Goal: Task Accomplishment & Management: Complete application form

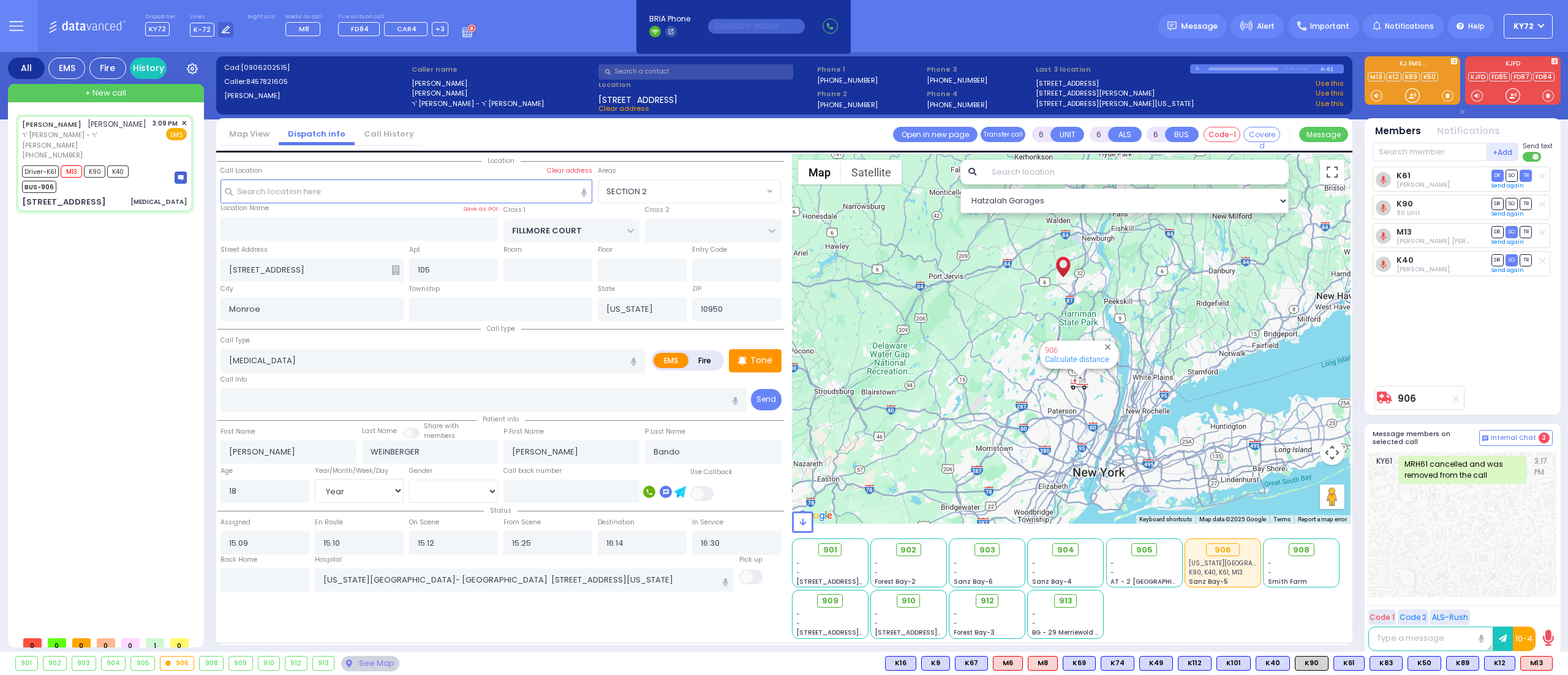
select select "SECTION 2"
select select "Year"
select select "[DEMOGRAPHIC_DATA]"
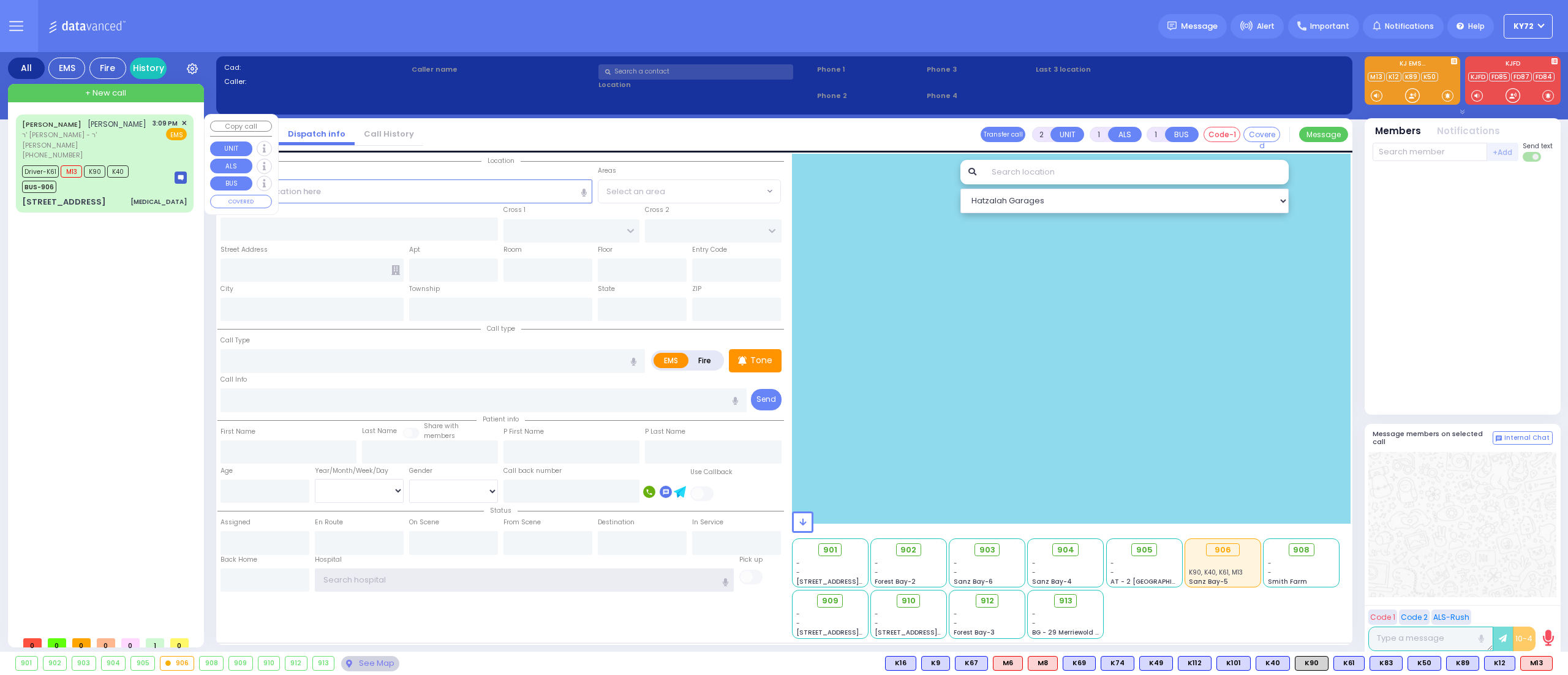
type input "KY72"
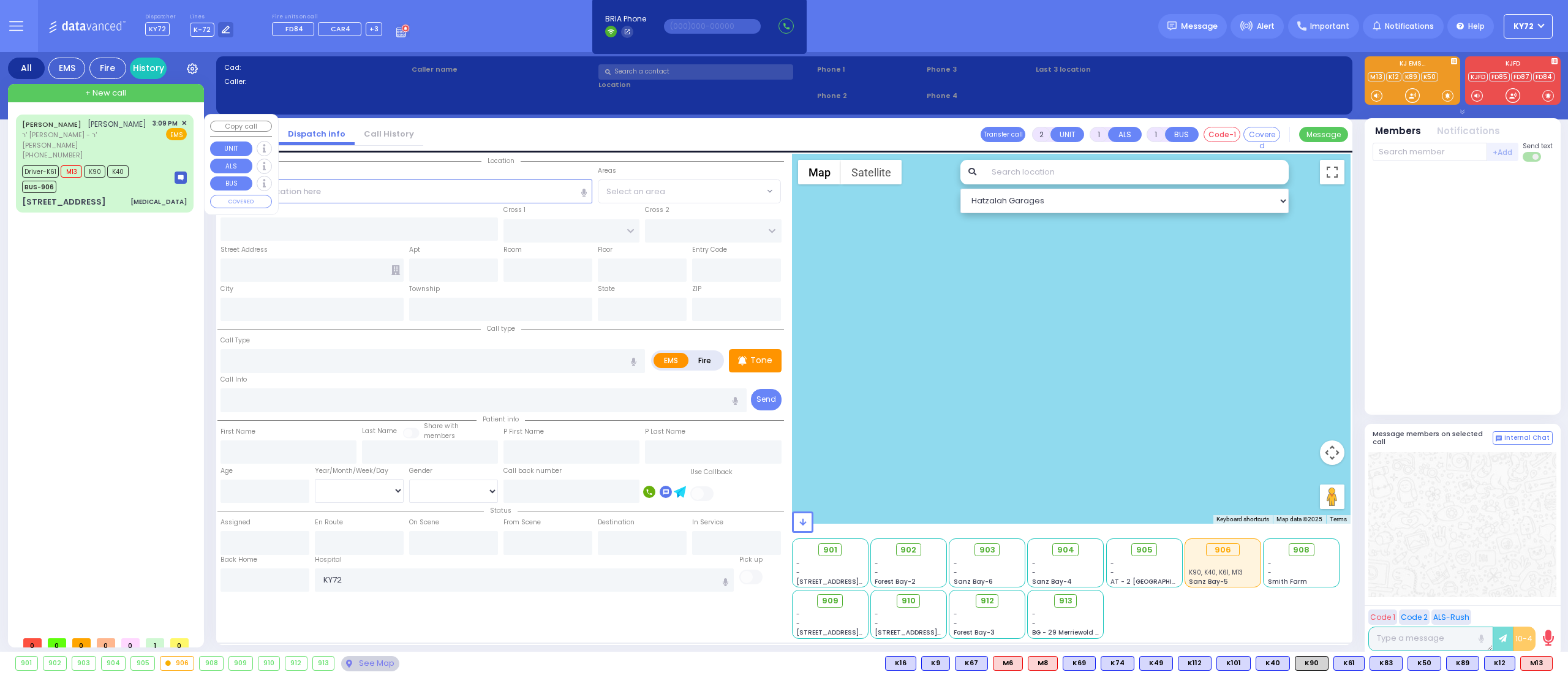
click at [138, 184] on div "[PERSON_NAME] [PERSON_NAME] ר' [PERSON_NAME] - ר' [PERSON_NAME] [PHONE_NUMBER] …" at bounding box center [105, 163] width 173 height 94
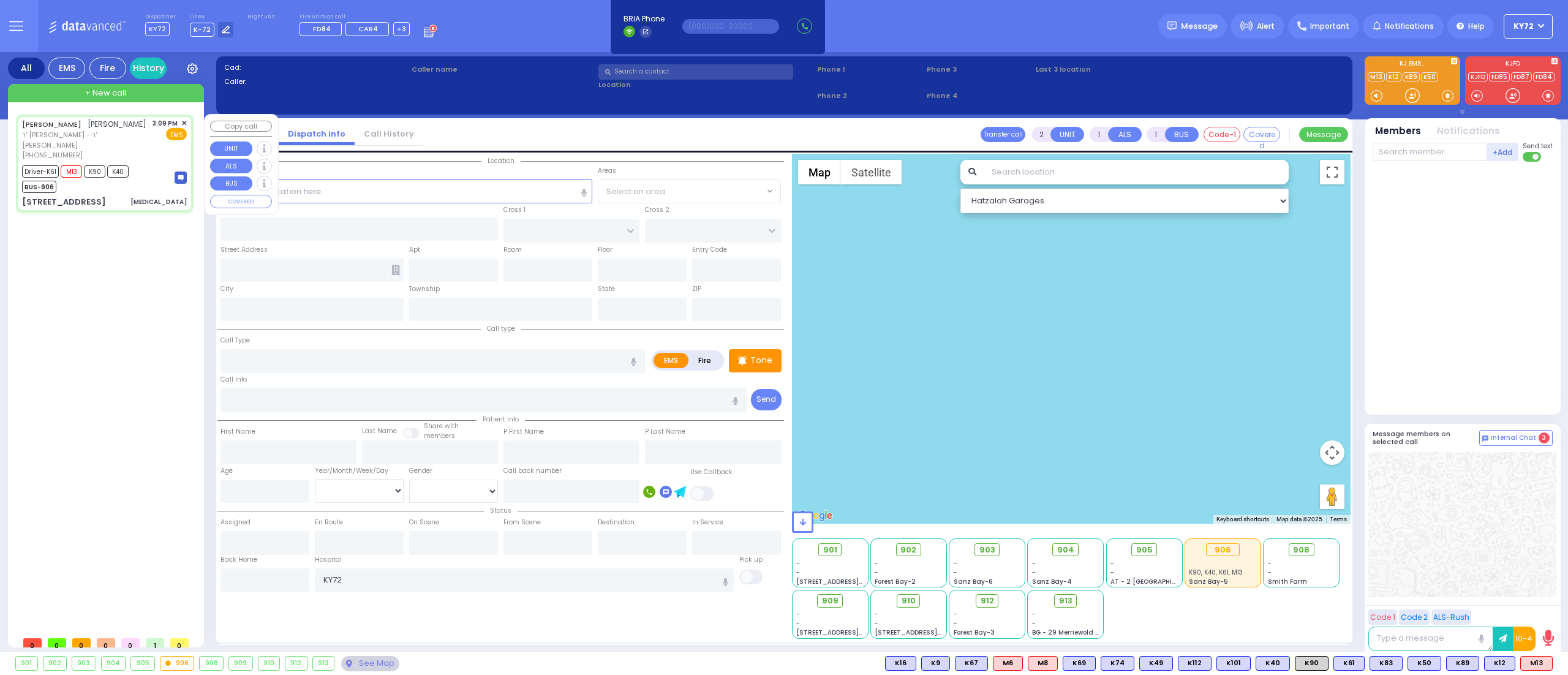
type input "6"
select select
type input "[MEDICAL_DATA]"
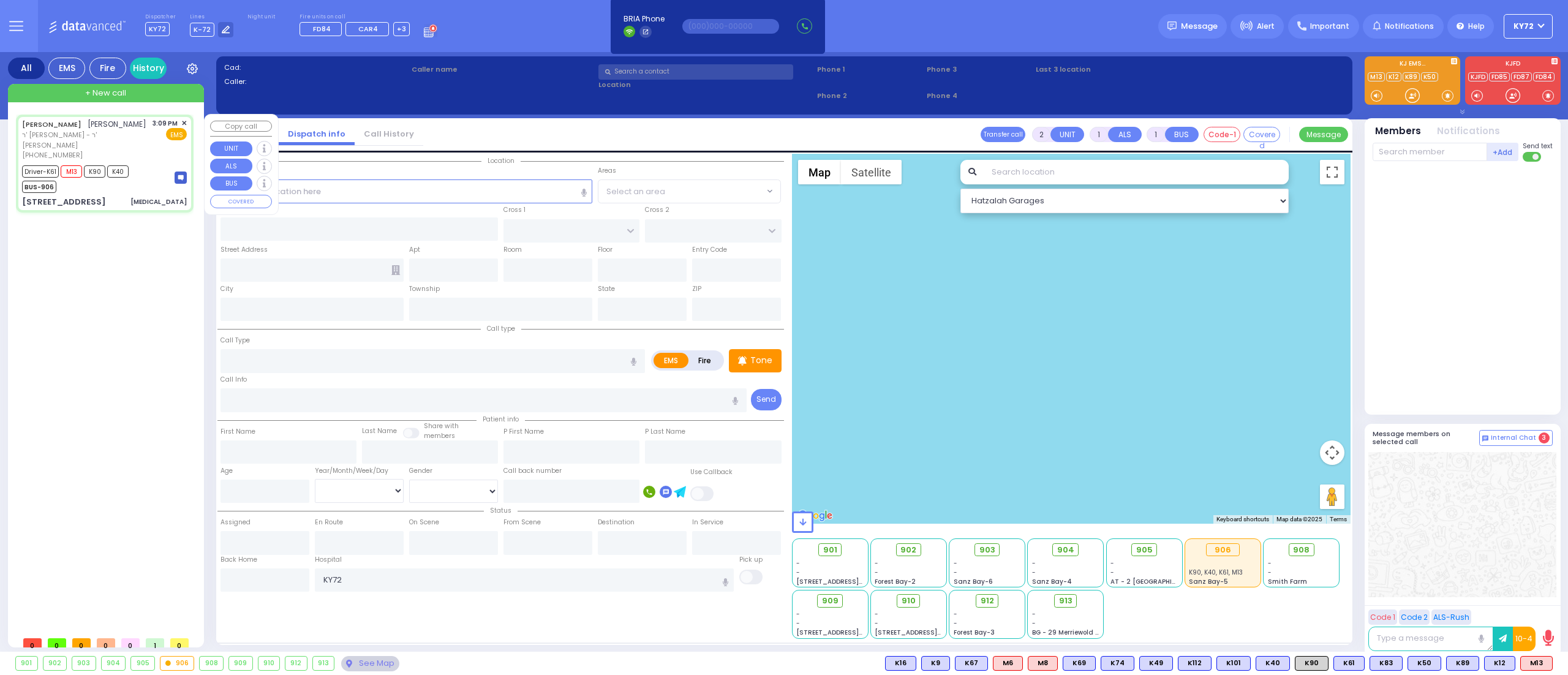
radio input "true"
type input "[PERSON_NAME]"
type input "WEINBERGER"
type input "[PERSON_NAME]"
type input "Bando"
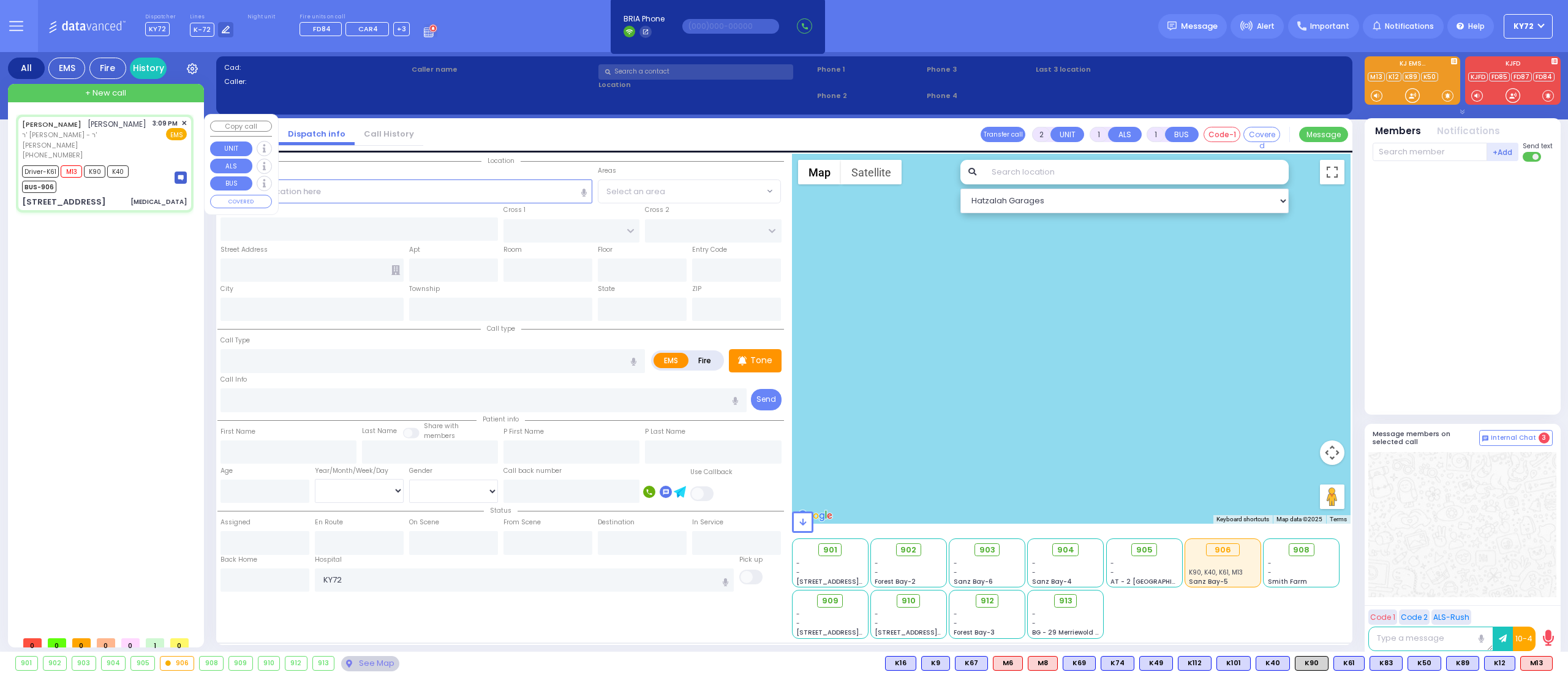
type input "18"
select select "Year"
select select "[DEMOGRAPHIC_DATA]"
type input "15:09"
type input "15:10"
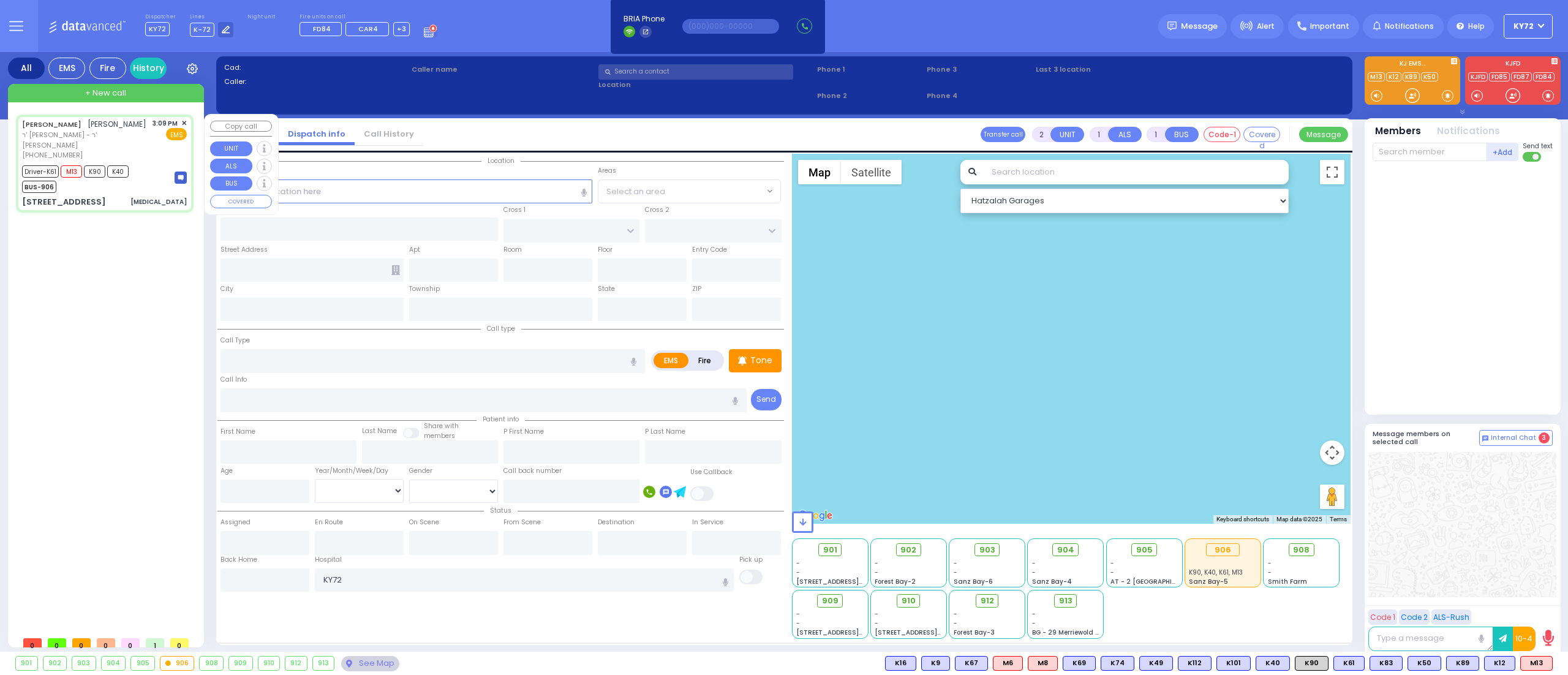
type input "15:12"
type input "15:25"
type input "16:14"
type input "16:30"
type input "[US_STATE][GEOGRAPHIC_DATA]- [GEOGRAPHIC_DATA] [STREET_ADDRESS][US_STATE]"
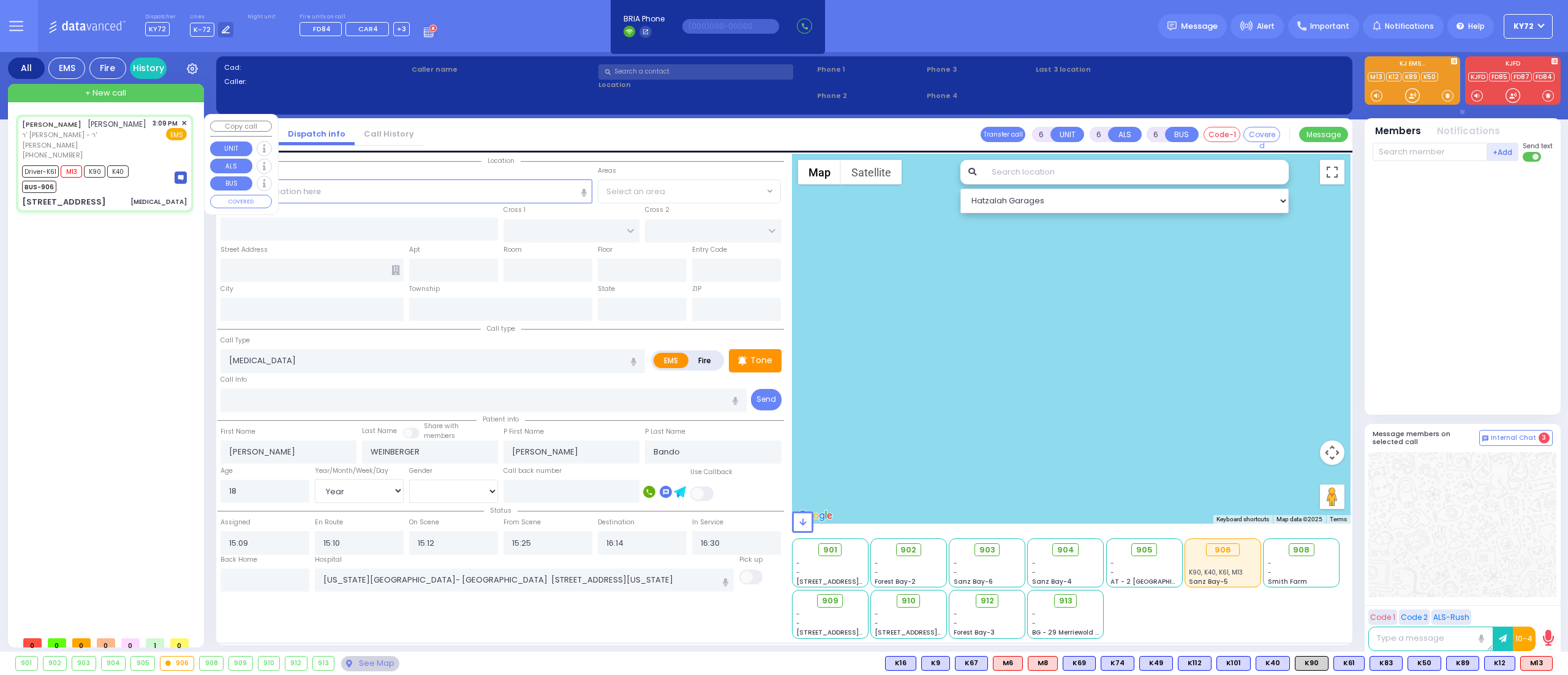
select select "Hatzalah Garages"
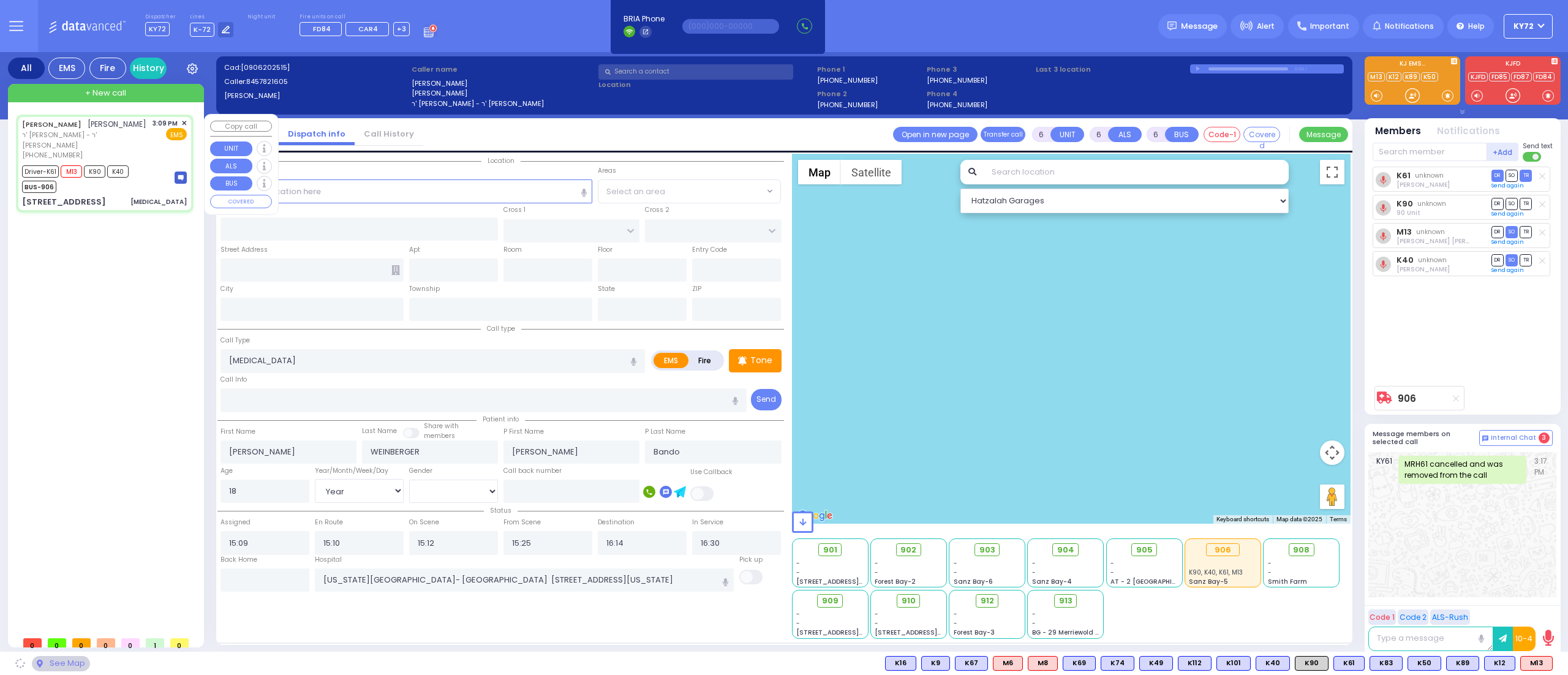
type input "FILLMORE COURT"
type input "[STREET_ADDRESS]"
type input "105"
type input "Monroe"
type input "[US_STATE]"
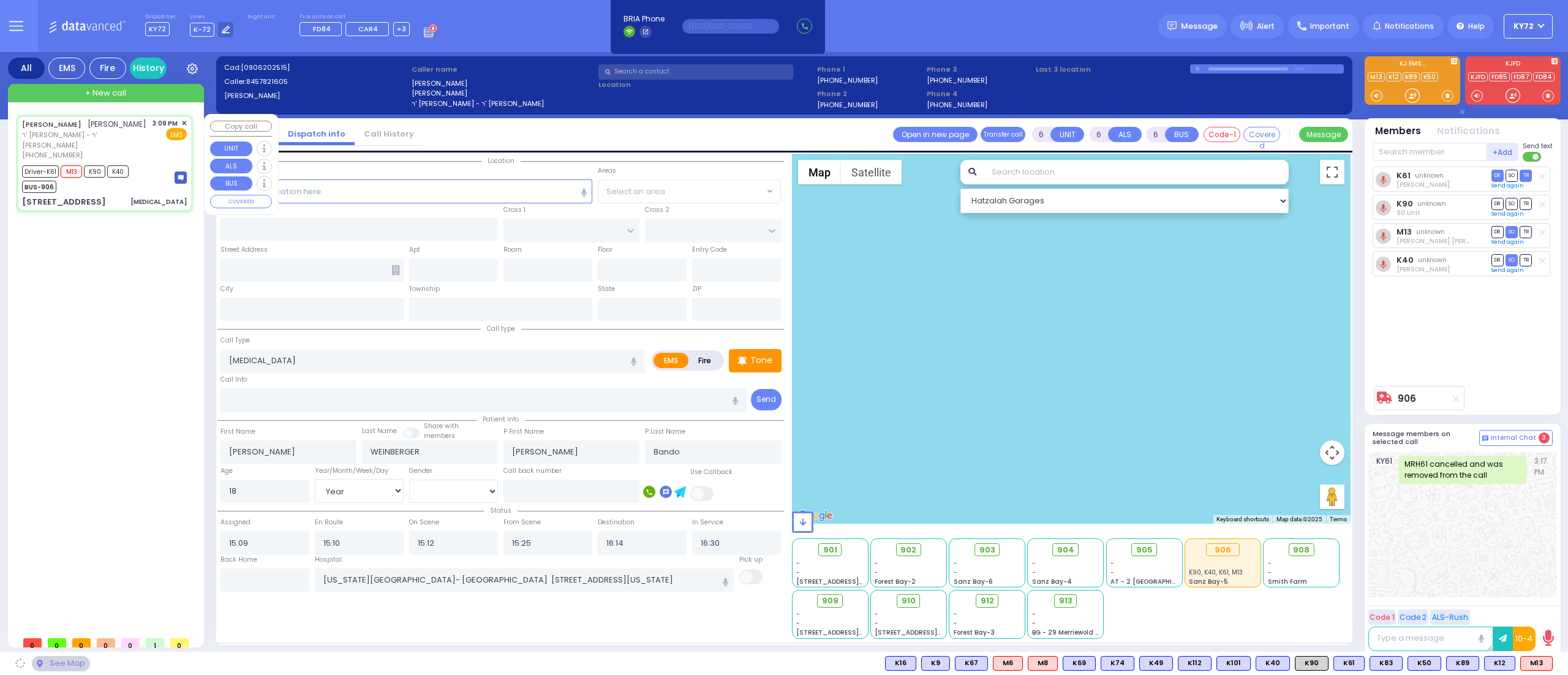
type input "10950"
select select "SECTION 2"
